Goal: Check status: Check status

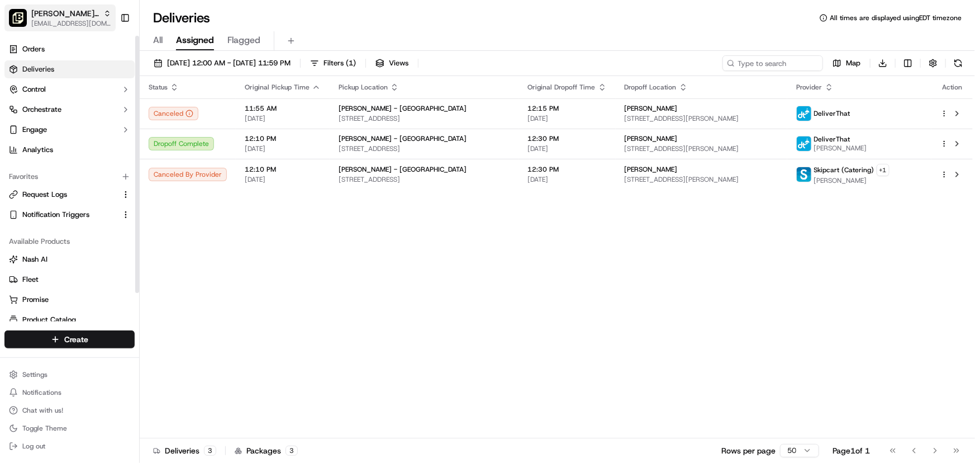
click at [67, 14] on span "[PERSON_NAME] - Alliance" at bounding box center [65, 13] width 68 height 11
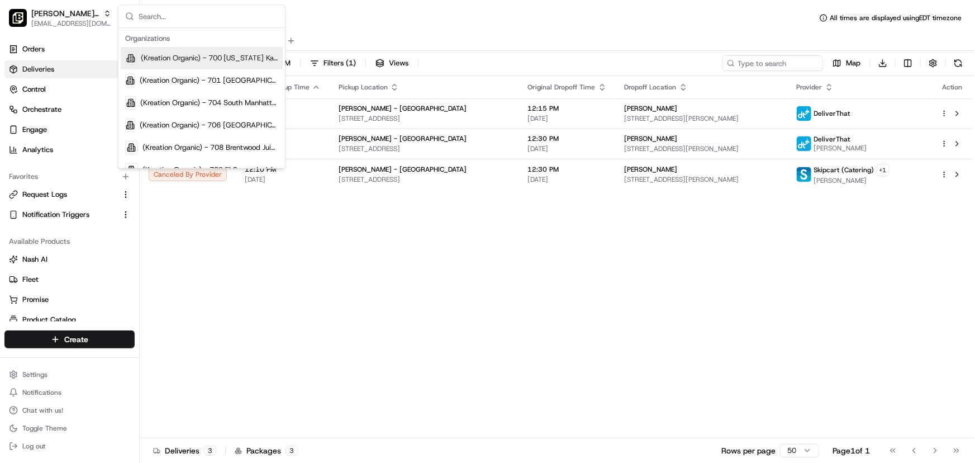
click at [168, 21] on input "text" at bounding box center [209, 16] width 140 height 22
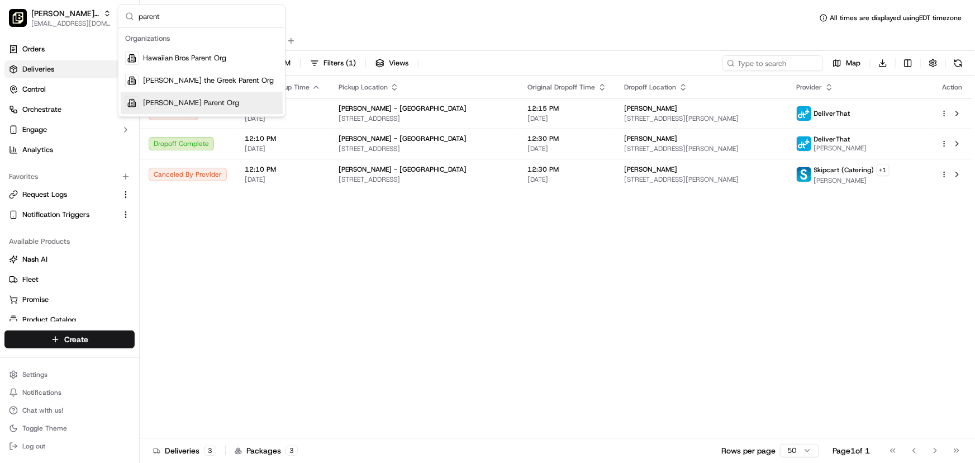
type input "parent"
click at [173, 96] on div "[PERSON_NAME] Parent Org" at bounding box center [202, 103] width 162 height 22
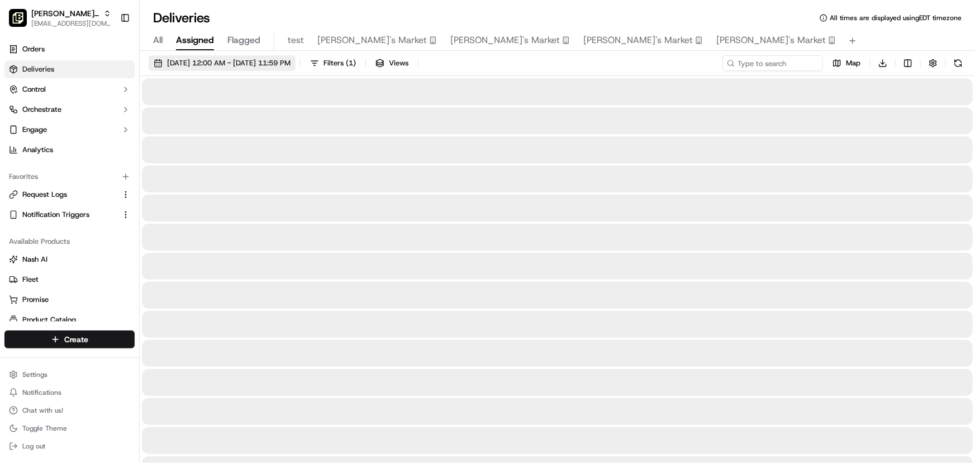
click at [245, 61] on span "[DATE] 12:00 AM - [DATE] 11:59 PM" at bounding box center [228, 63] width 123 height 10
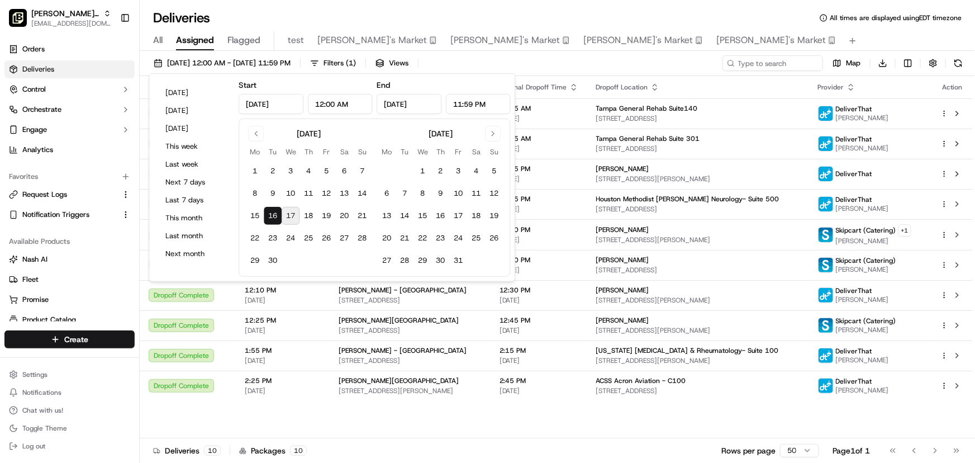
click at [292, 214] on button "17" at bounding box center [291, 216] width 18 height 18
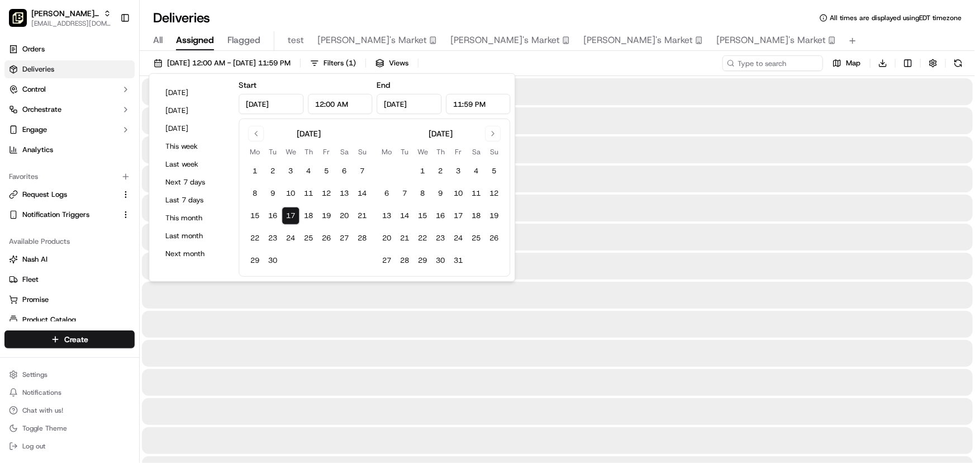
type input "[DATE]"
click at [292, 214] on button "17" at bounding box center [291, 216] width 18 height 18
click at [707, 13] on div "Deliveries All times are displayed using EDT timezone" at bounding box center [557, 18] width 835 height 18
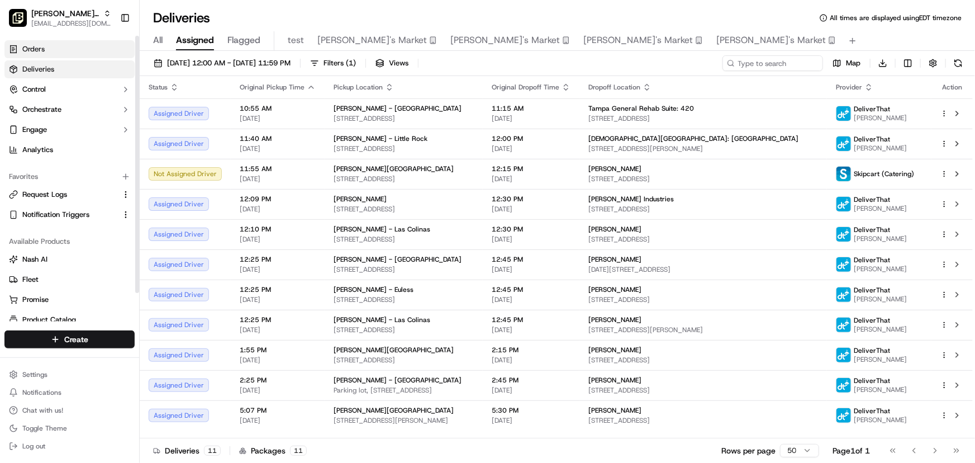
click at [40, 45] on span "Orders" at bounding box center [33, 49] width 22 height 10
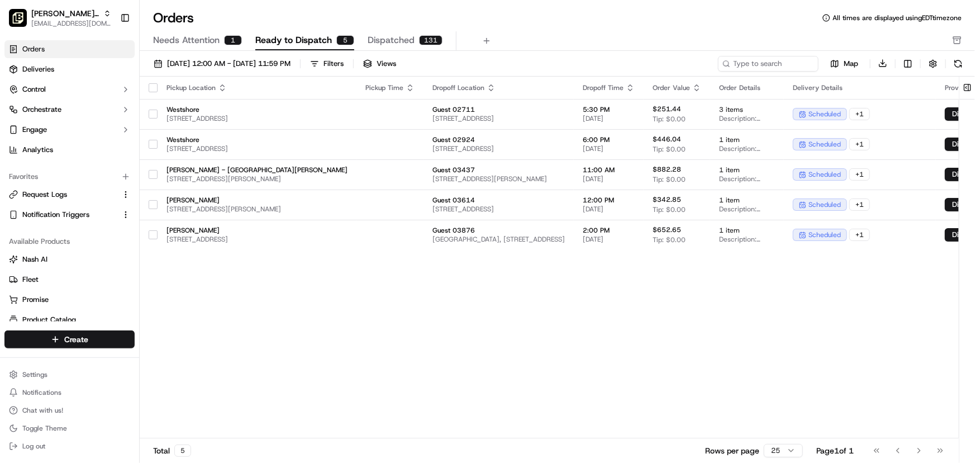
click at [173, 41] on span "Needs Attention" at bounding box center [186, 40] width 66 height 13
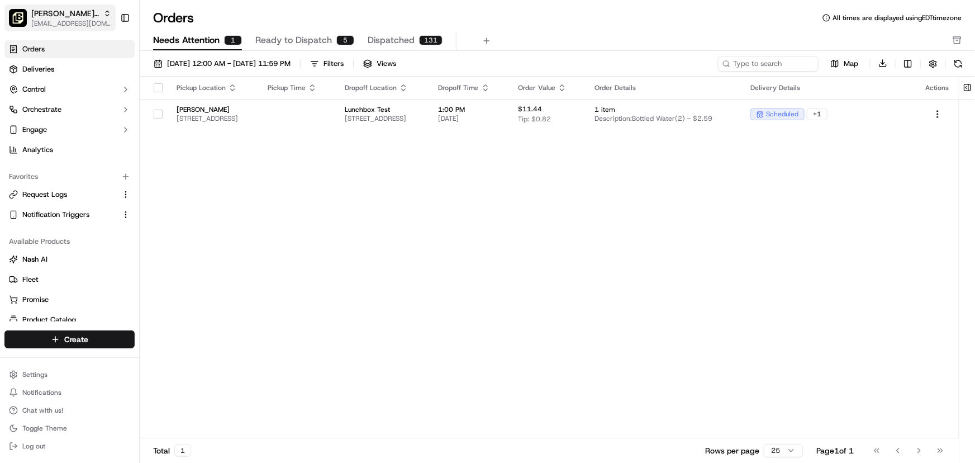
click at [59, 13] on span "[PERSON_NAME] Parent Org" at bounding box center [65, 13] width 68 height 11
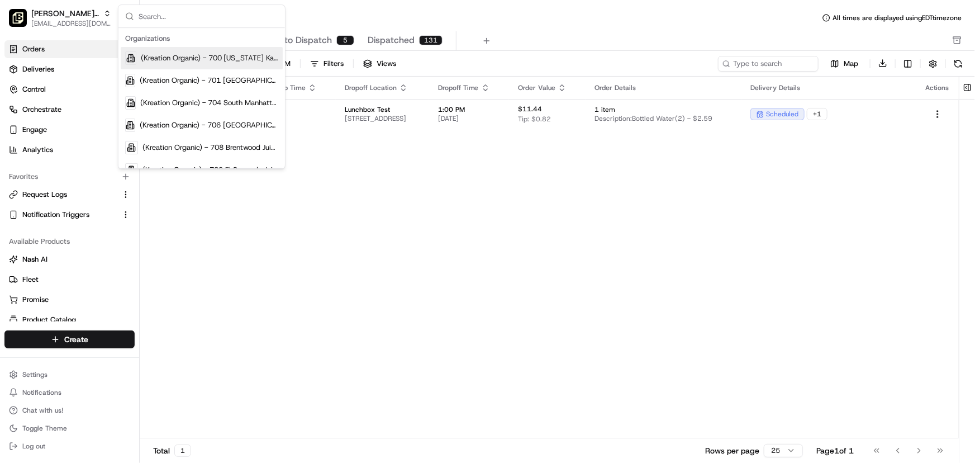
click at [171, 18] on input "text" at bounding box center [209, 16] width 140 height 22
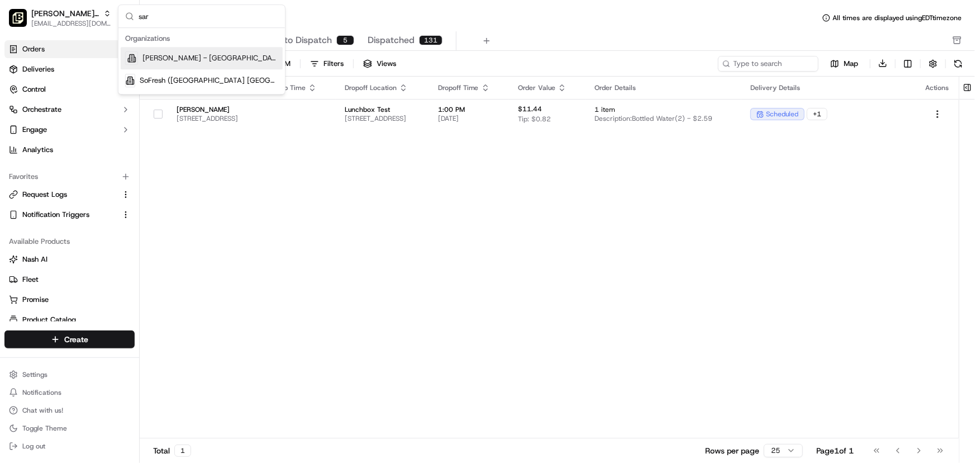
type input "sar"
click at [166, 58] on span "[PERSON_NAME] - [GEOGRAPHIC_DATA]" at bounding box center [210, 58] width 136 height 10
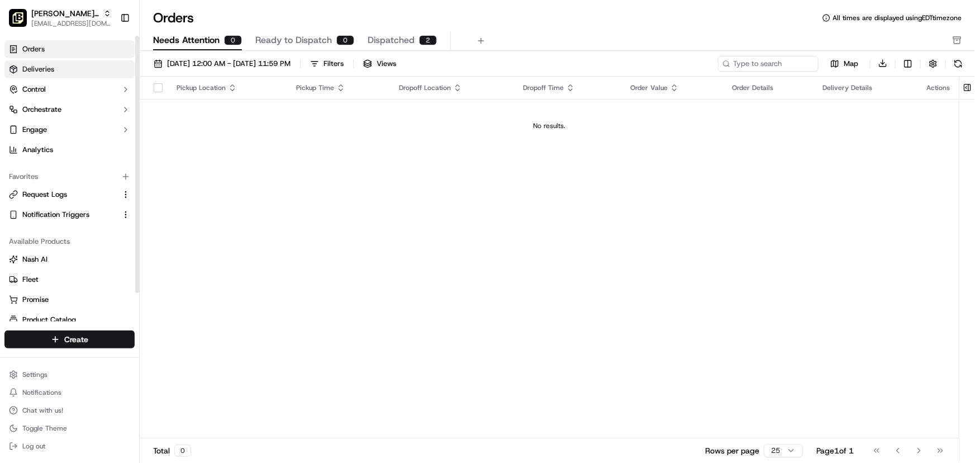
click at [32, 67] on span "Deliveries" at bounding box center [38, 69] width 32 height 10
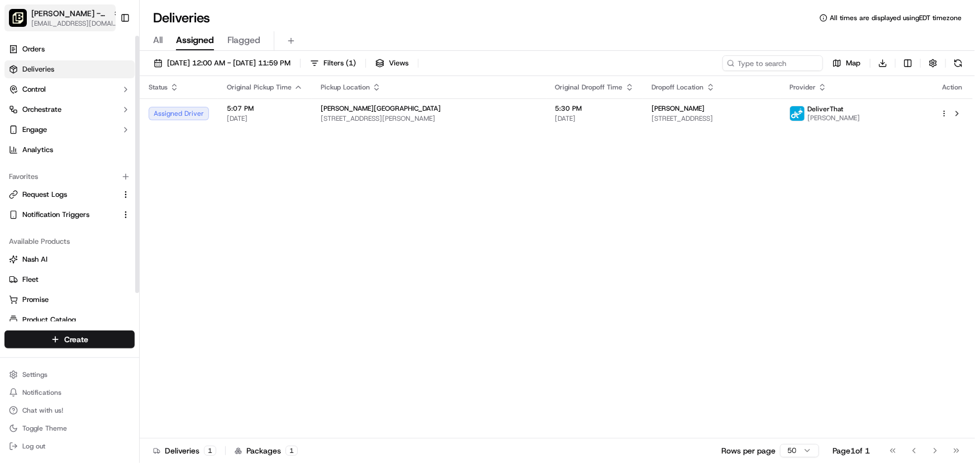
drag, startPoint x: 78, startPoint y: 21, endPoint x: 112, endPoint y: 22, distance: 33.5
click at [78, 21] on span "[EMAIL_ADDRESS][DOMAIN_NAME]" at bounding box center [75, 23] width 89 height 9
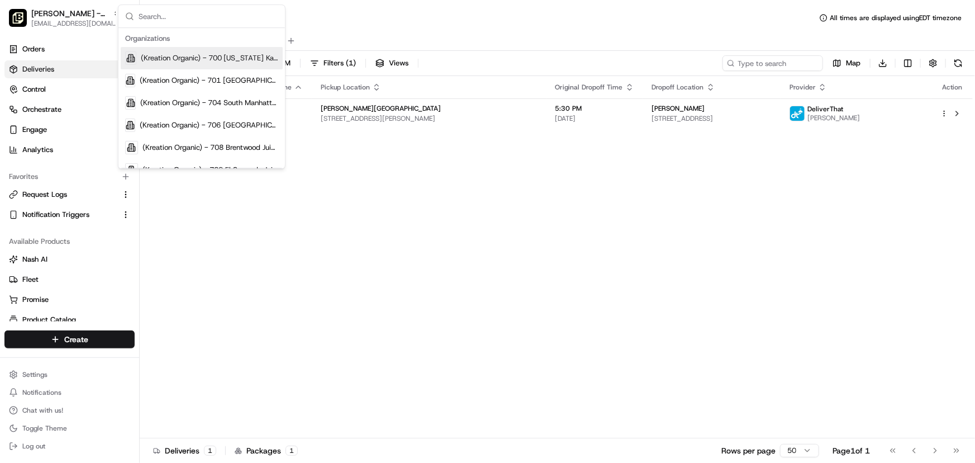
click at [181, 21] on input "text" at bounding box center [209, 16] width 140 height 22
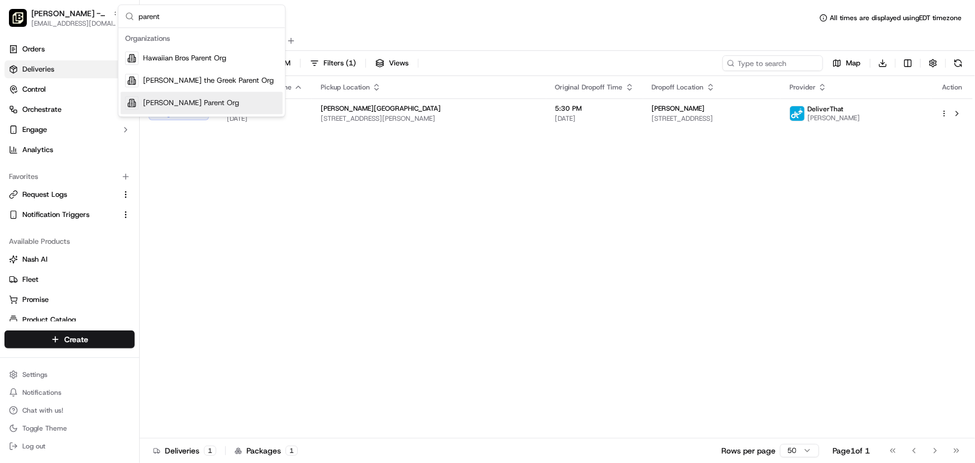
type input "parent"
click at [172, 106] on span "[PERSON_NAME] Parent Org" at bounding box center [191, 103] width 96 height 10
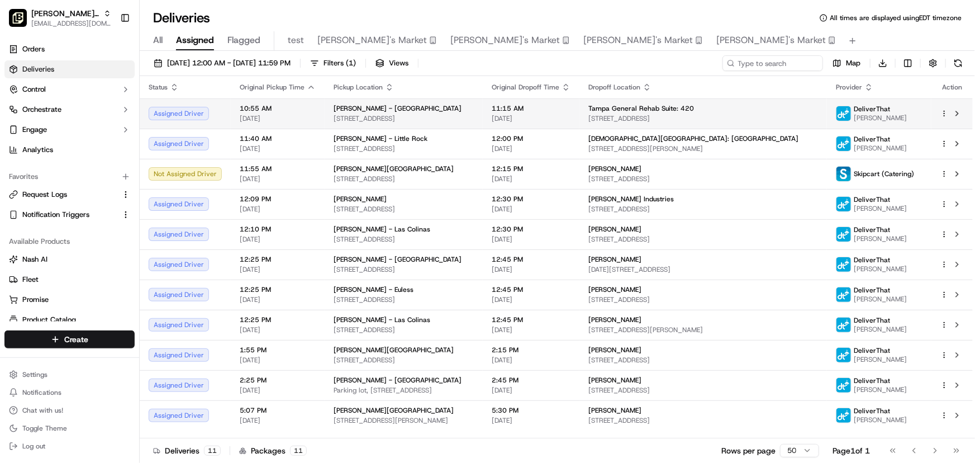
click at [570, 112] on div "11:15 AM [DATE]" at bounding box center [531, 113] width 79 height 19
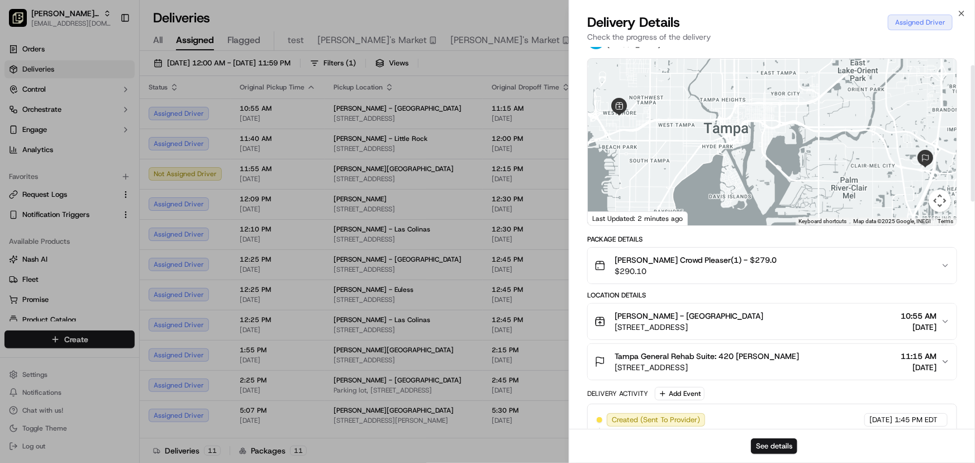
scroll to position [50, 0]
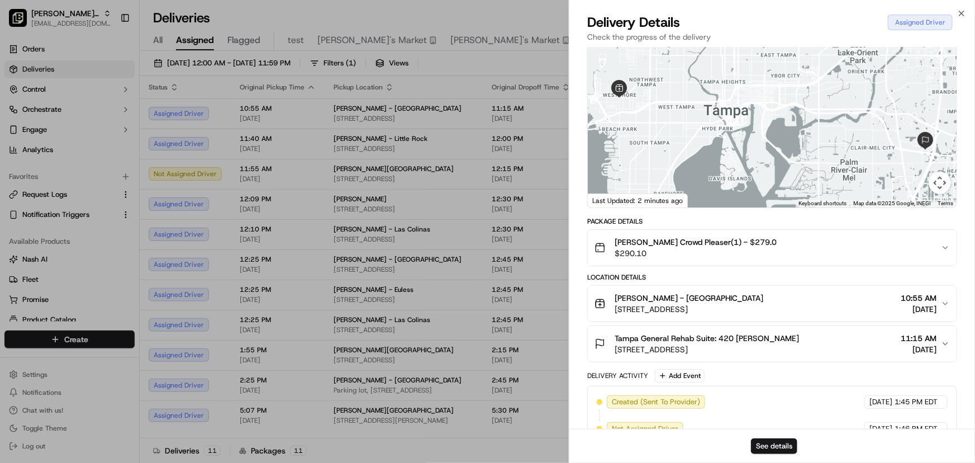
click at [941, 335] on button "Tampa General Rehab Suite: 420 [PERSON_NAME] [STREET_ADDRESS] 11:15 AM [DATE]" at bounding box center [772, 344] width 369 height 36
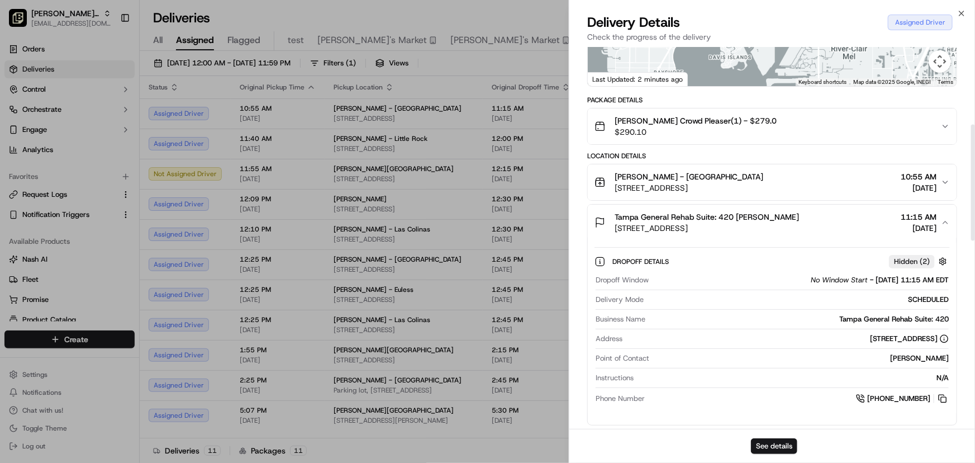
scroll to position [254, 0]
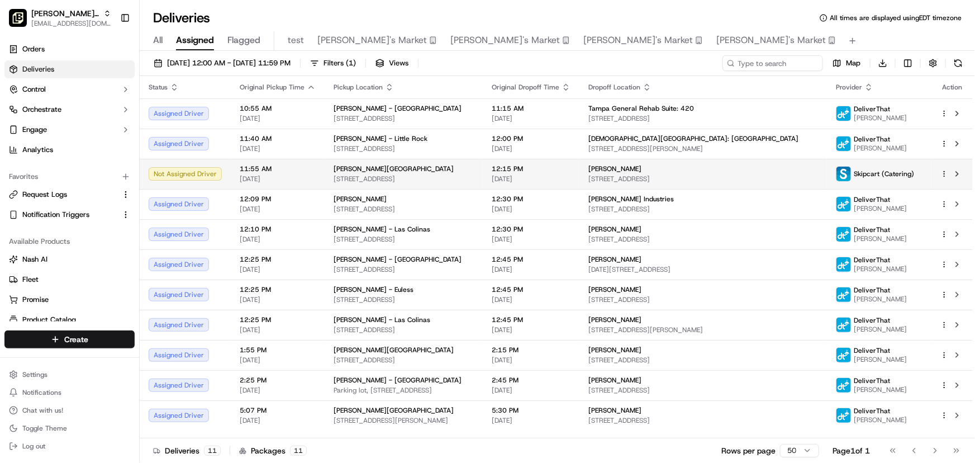
click at [474, 169] on div "[PERSON_NAME][GEOGRAPHIC_DATA]" at bounding box center [403, 168] width 140 height 9
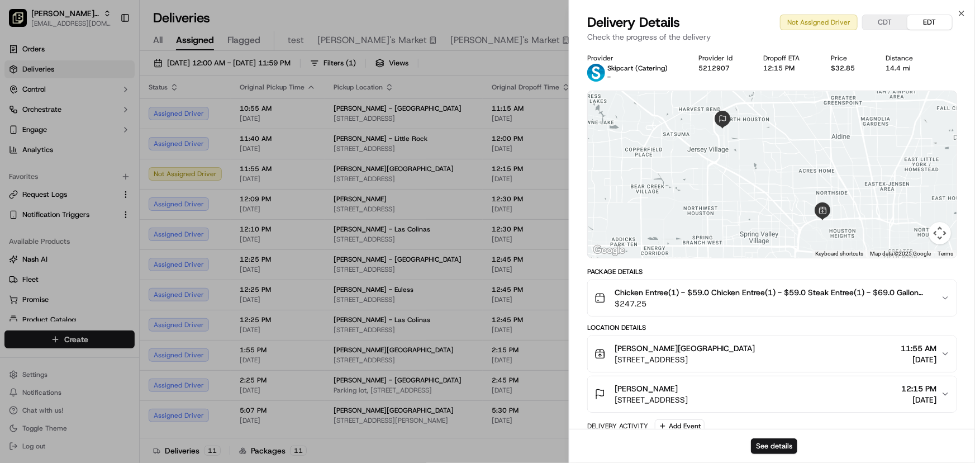
click at [942, 299] on icon "button" at bounding box center [945, 297] width 9 height 9
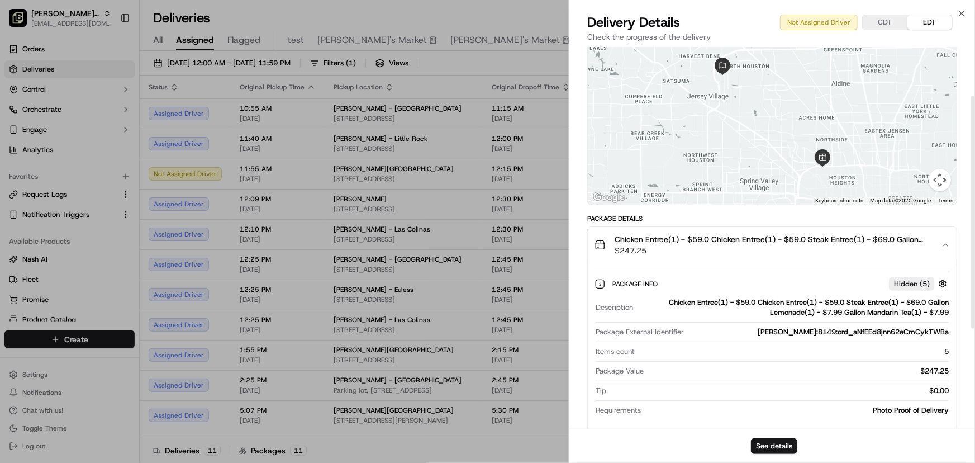
scroll to position [0, 0]
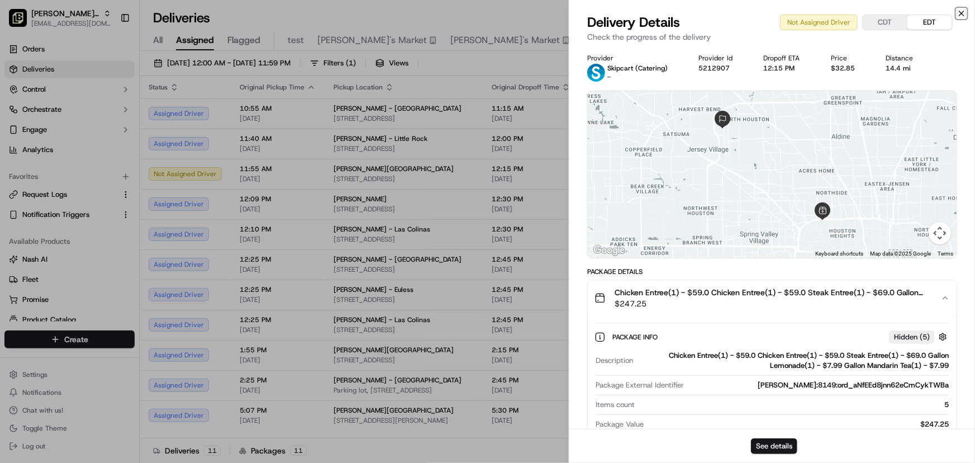
click at [965, 13] on icon "button" at bounding box center [961, 13] width 9 height 9
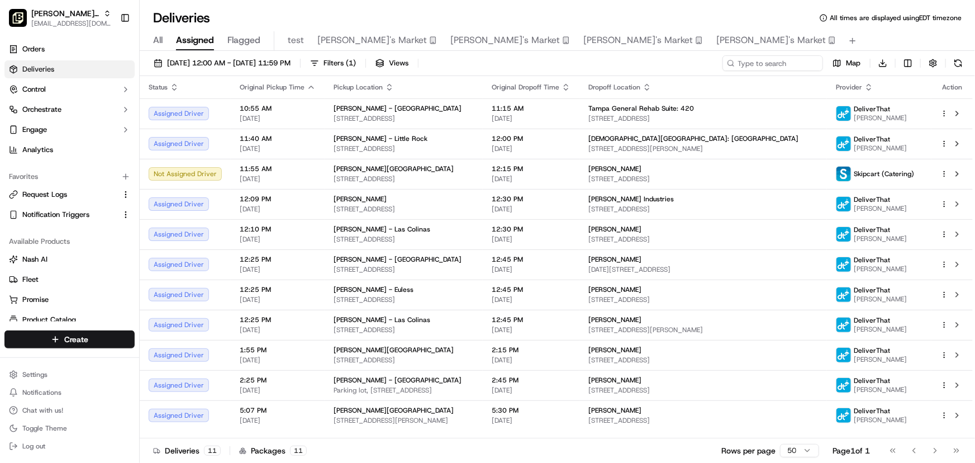
click at [477, 12] on div "Deliveries All times are displayed using EDT timezone" at bounding box center [557, 18] width 835 height 18
